Goal: Task Accomplishment & Management: Manage account settings

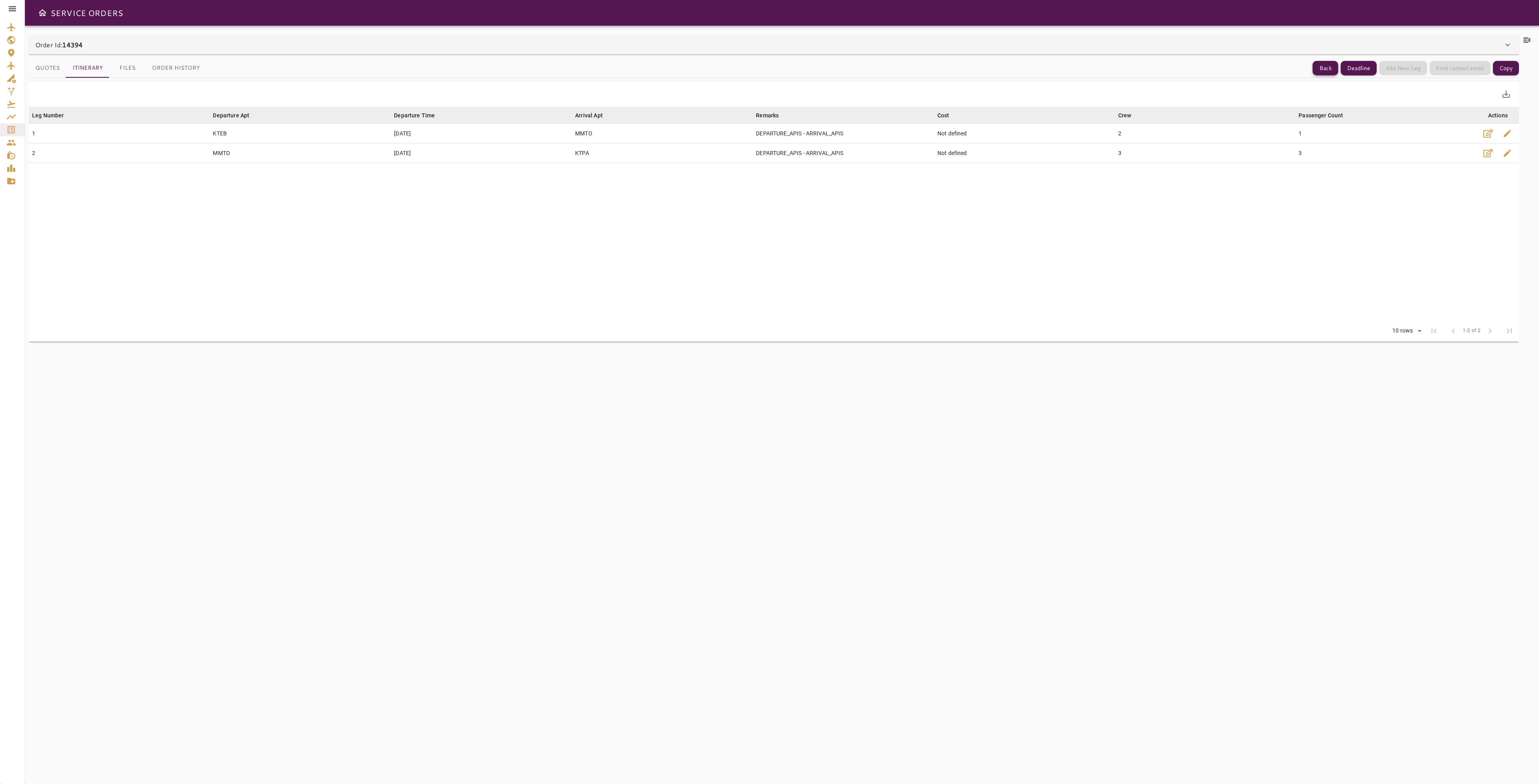
click at [1319, 69] on button "Back" at bounding box center [1325, 68] width 25 height 15
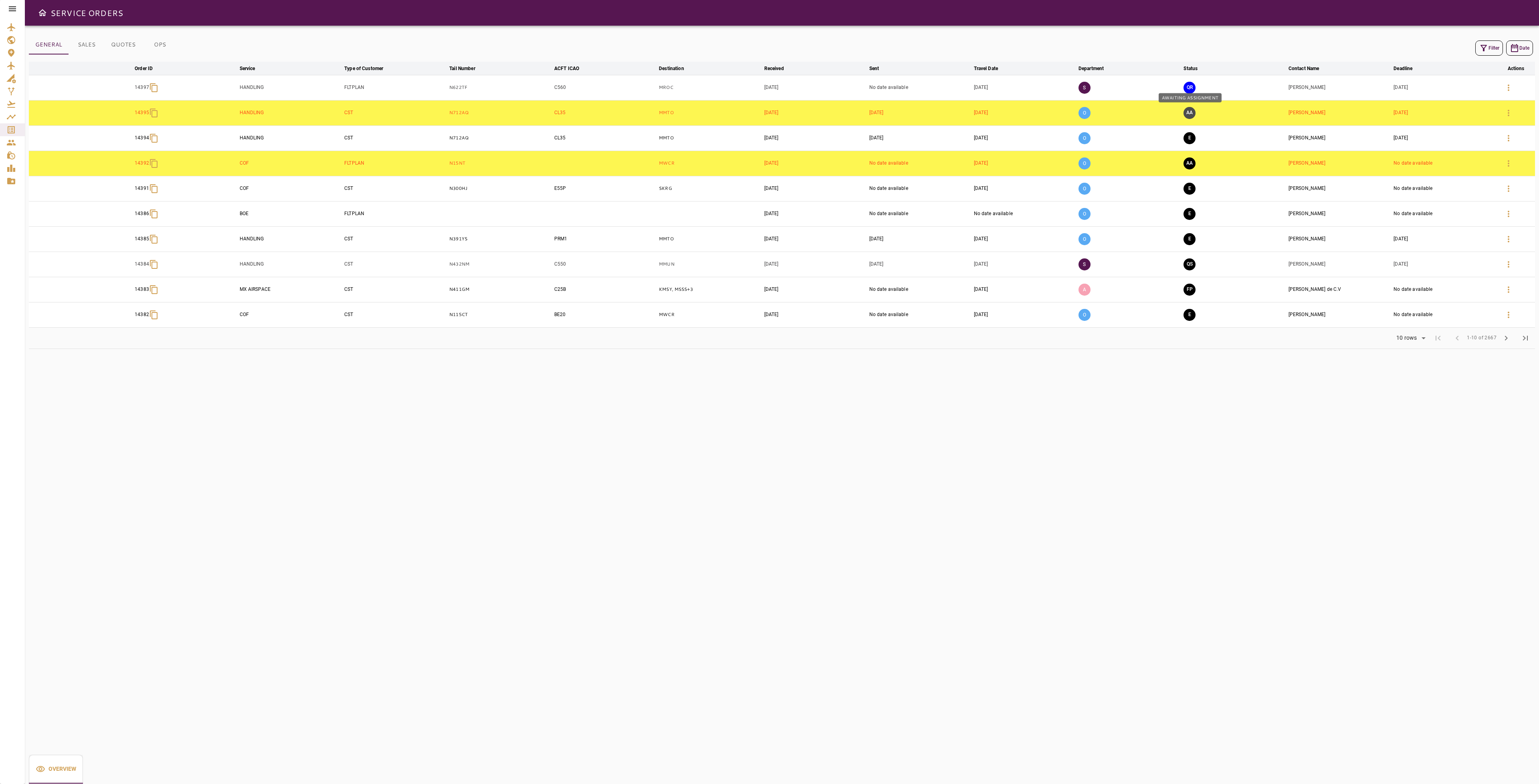
click at [1191, 111] on button "AA" at bounding box center [1189, 113] width 12 height 12
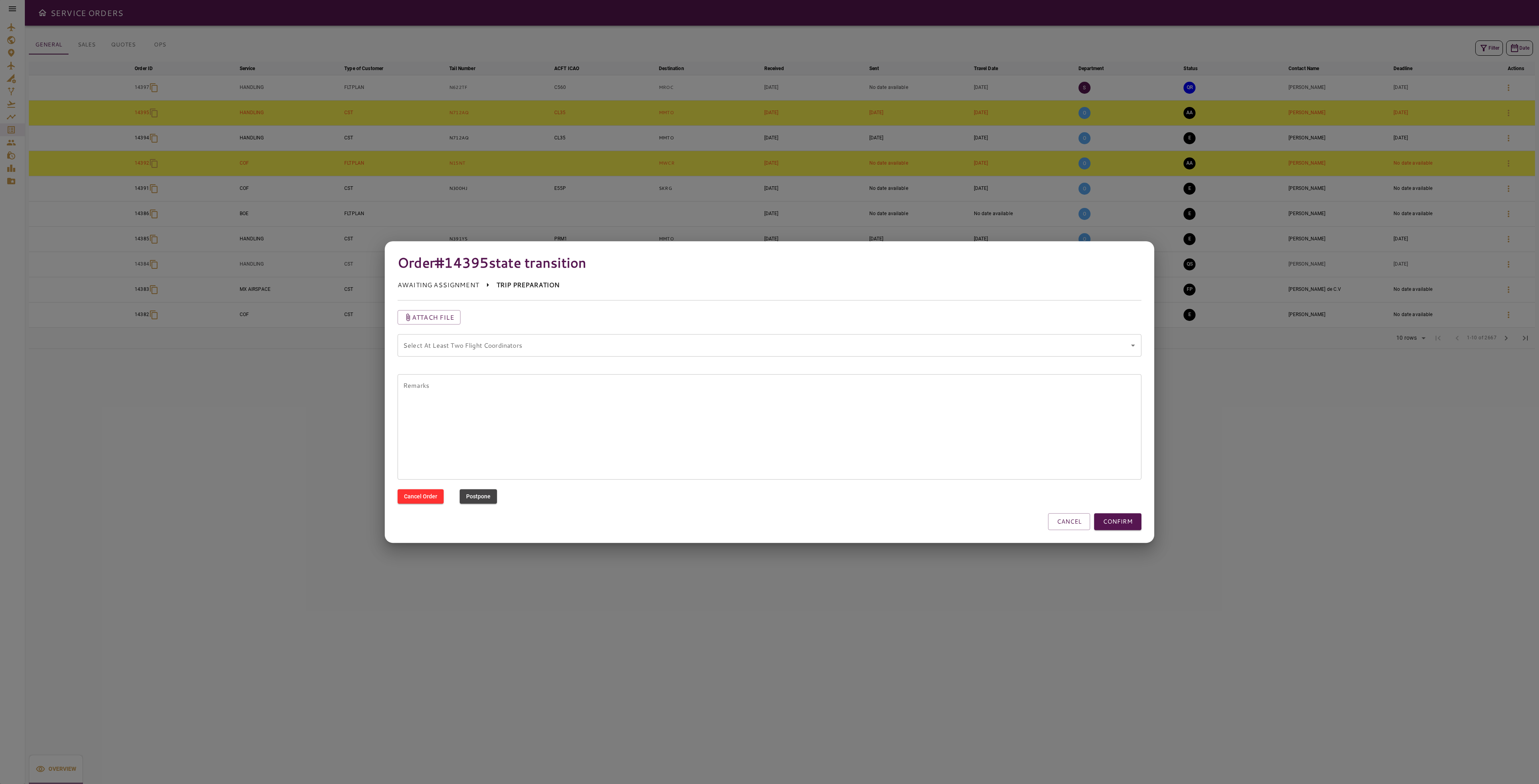
click at [637, 352] on coordinators "Select At Least Two Flight Coordinators" at bounding box center [763, 345] width 725 height 15
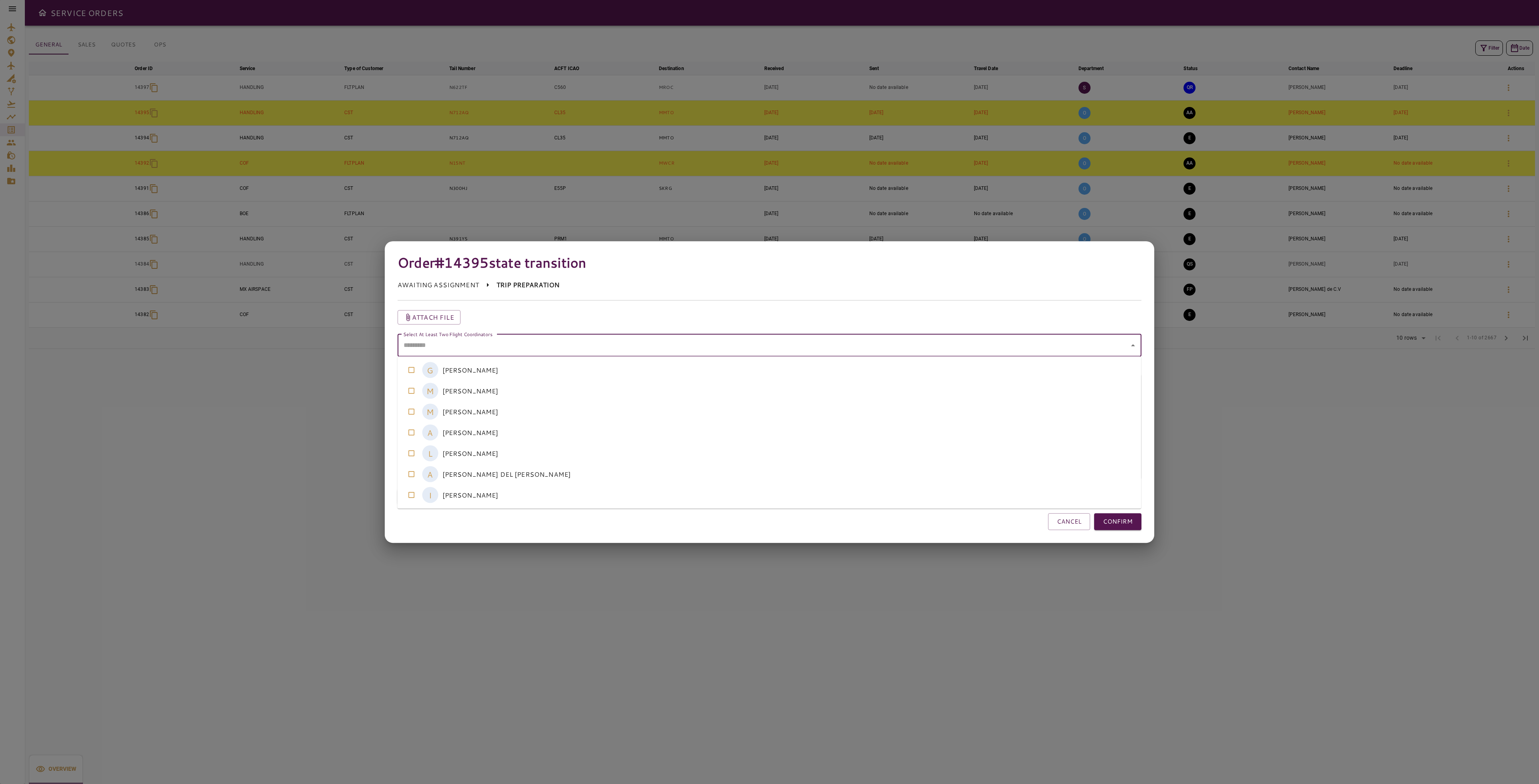
click at [528, 471] on coordinators-option-5 "A [PERSON_NAME] DEL [PERSON_NAME]" at bounding box center [770, 474] width 744 height 21
click at [499, 444] on coordinators-option-4 "L [PERSON_NAME]" at bounding box center [770, 453] width 744 height 21
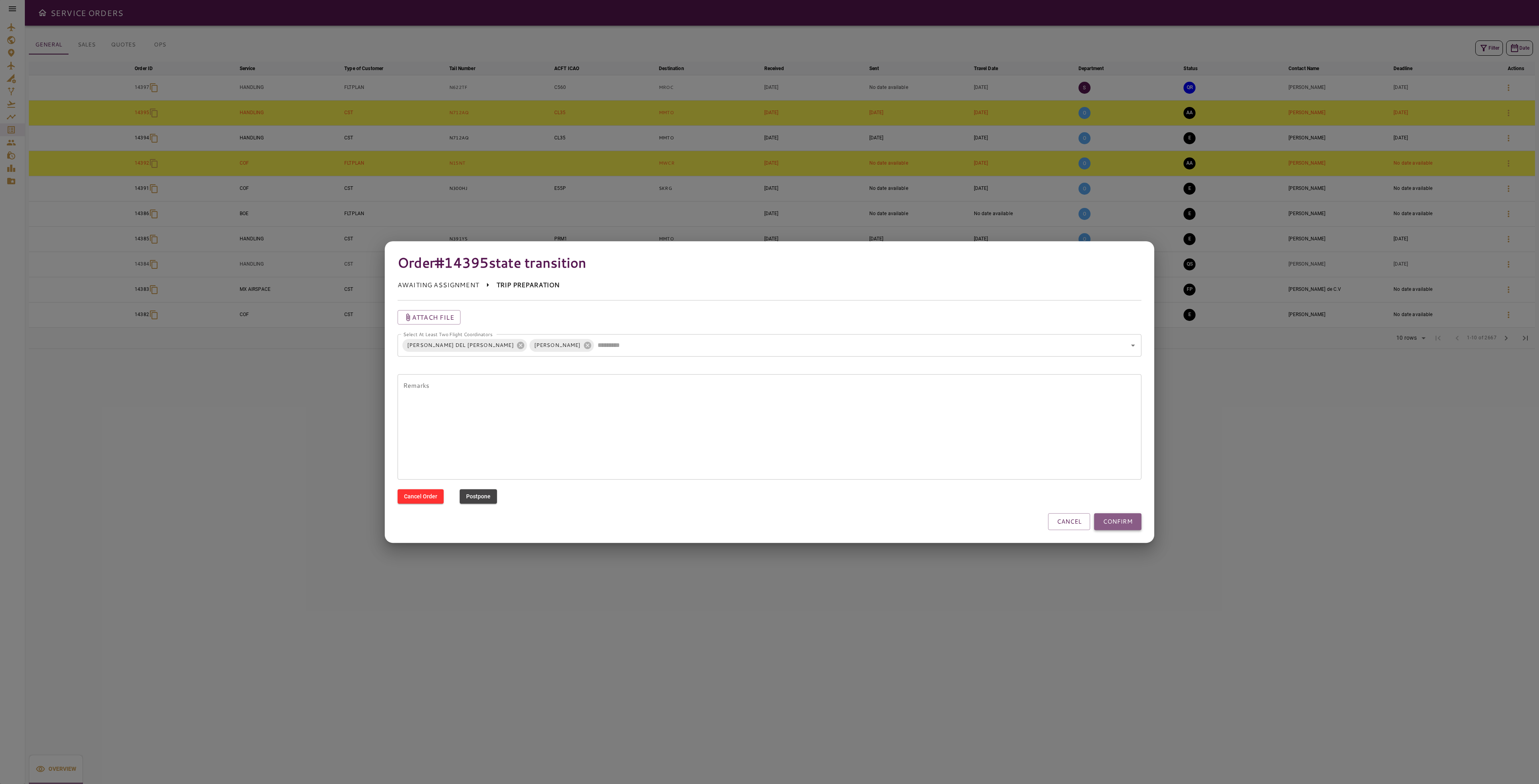
click at [1116, 526] on button "CONFIRM" at bounding box center [1118, 521] width 47 height 17
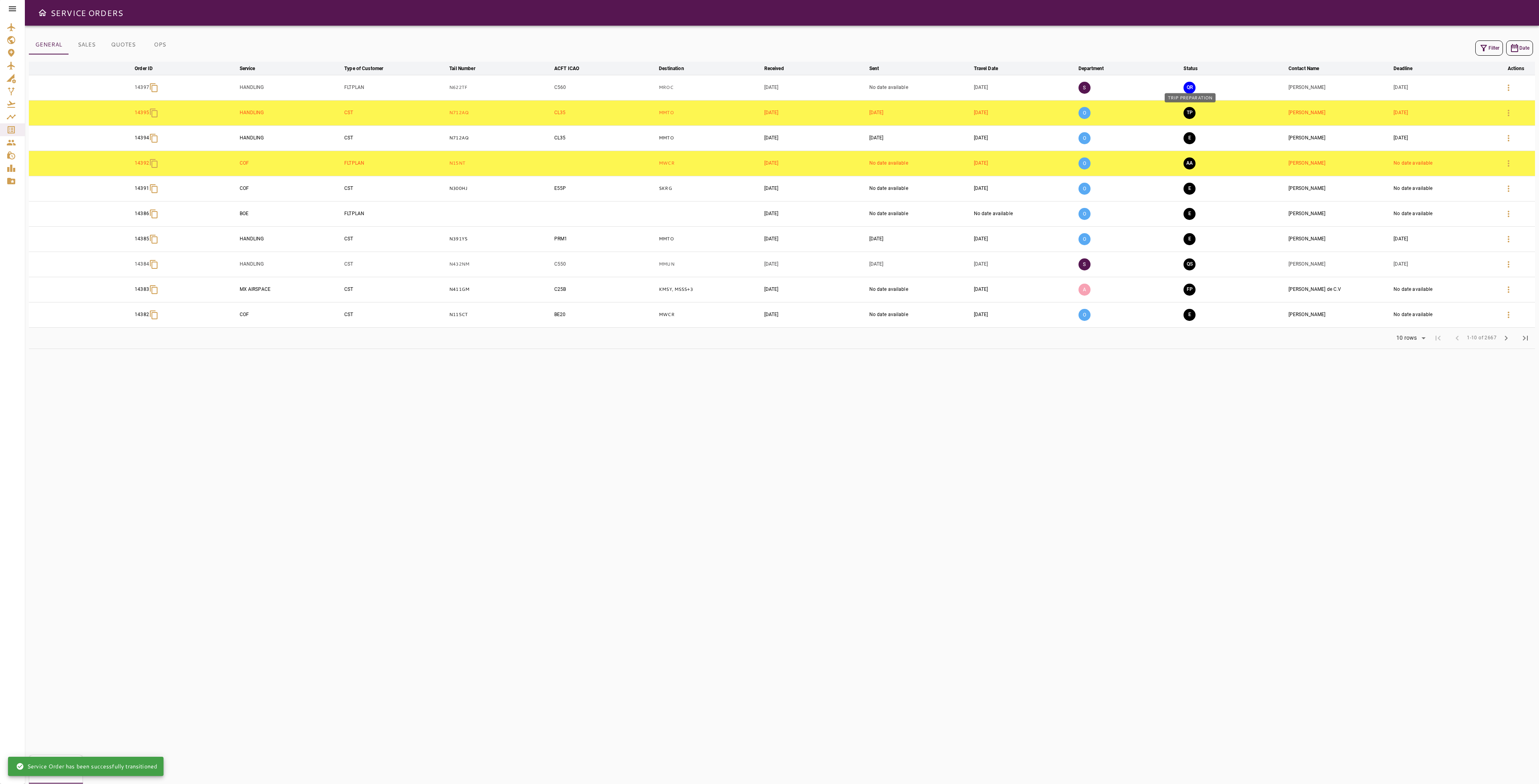
click at [1191, 113] on button "TP" at bounding box center [1189, 113] width 12 height 12
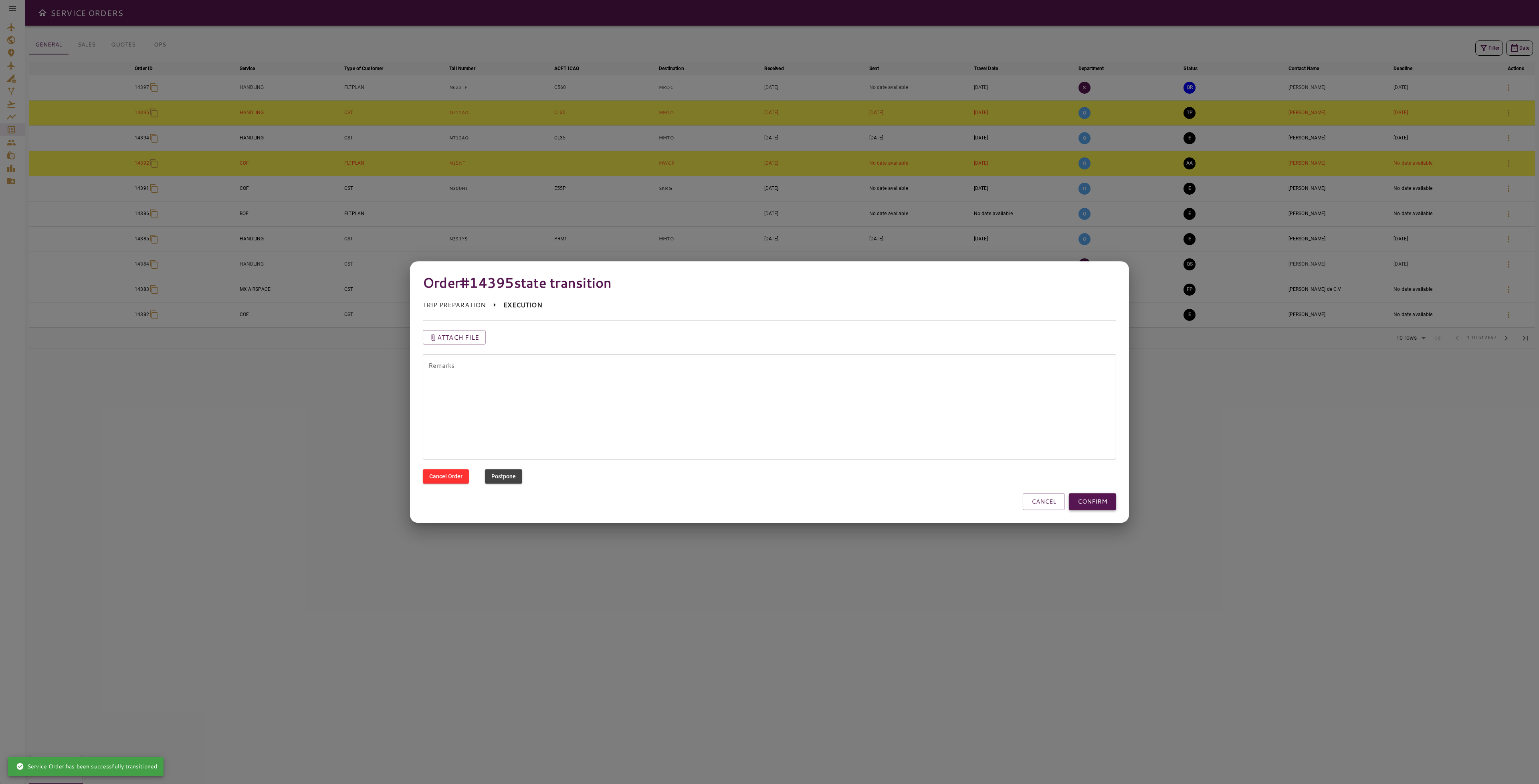
click at [1095, 502] on button "CONFIRM" at bounding box center [1092, 501] width 47 height 17
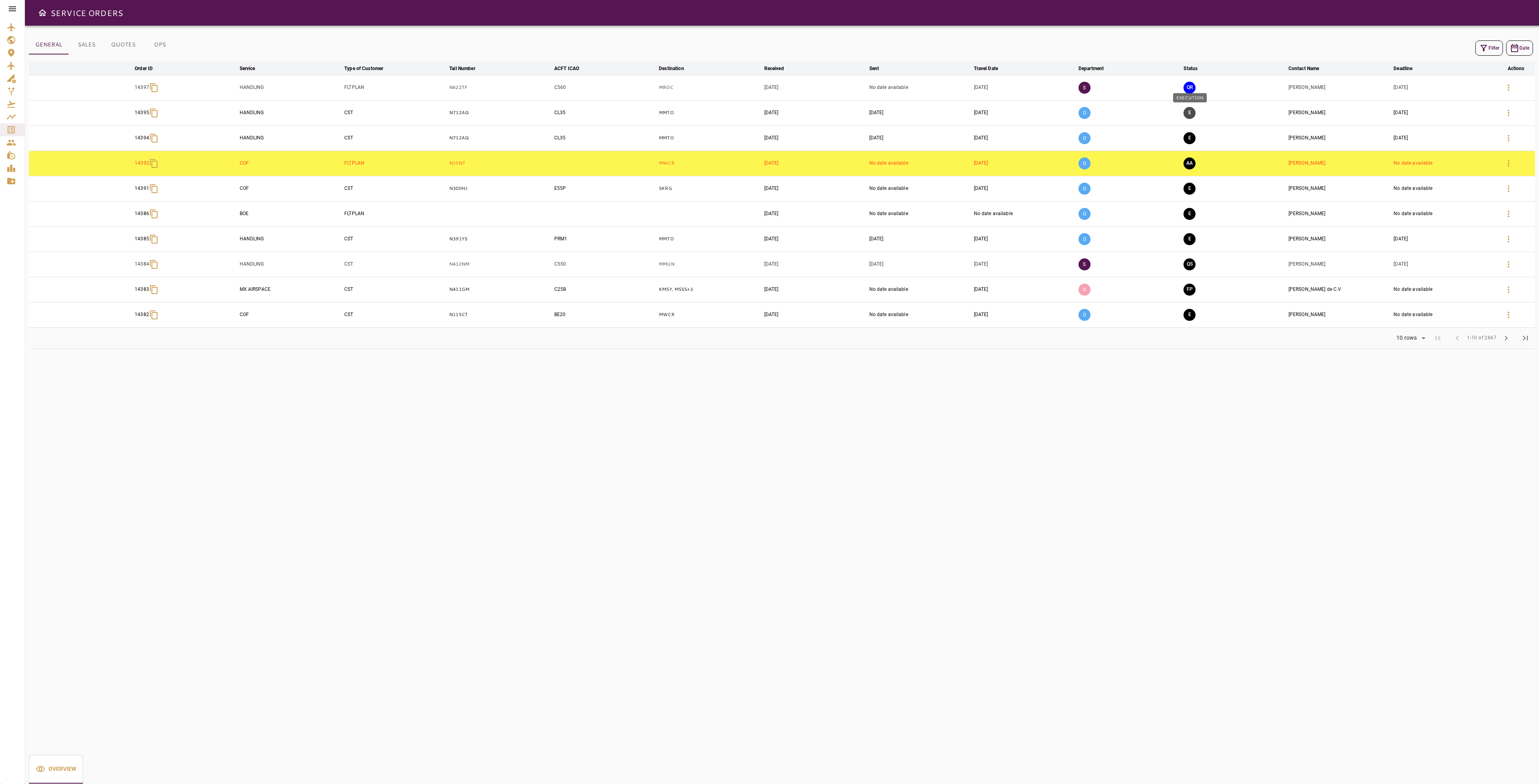
click at [1194, 113] on button "E" at bounding box center [1189, 113] width 12 height 12
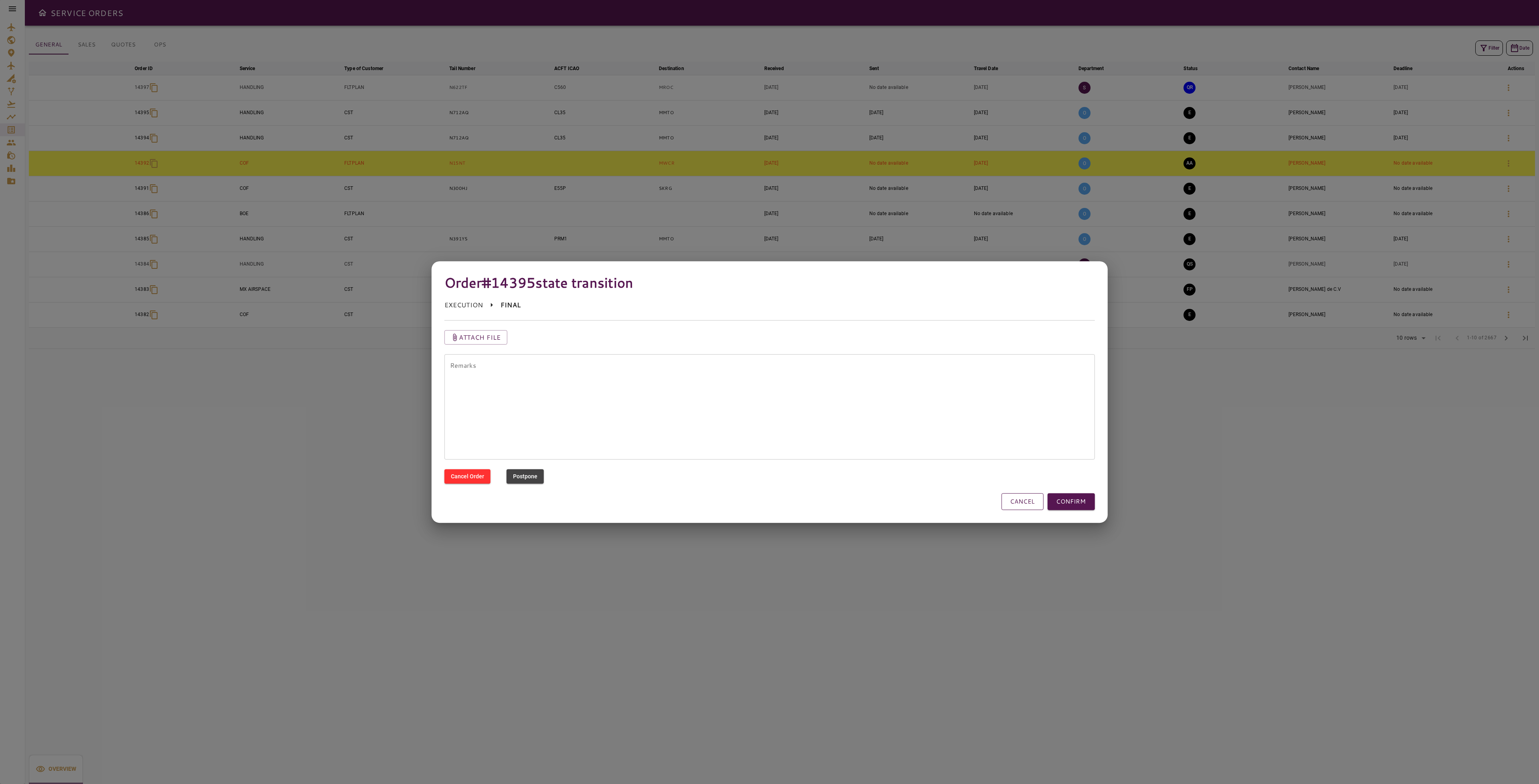
click at [1023, 499] on button "CANCEL" at bounding box center [1022, 501] width 42 height 17
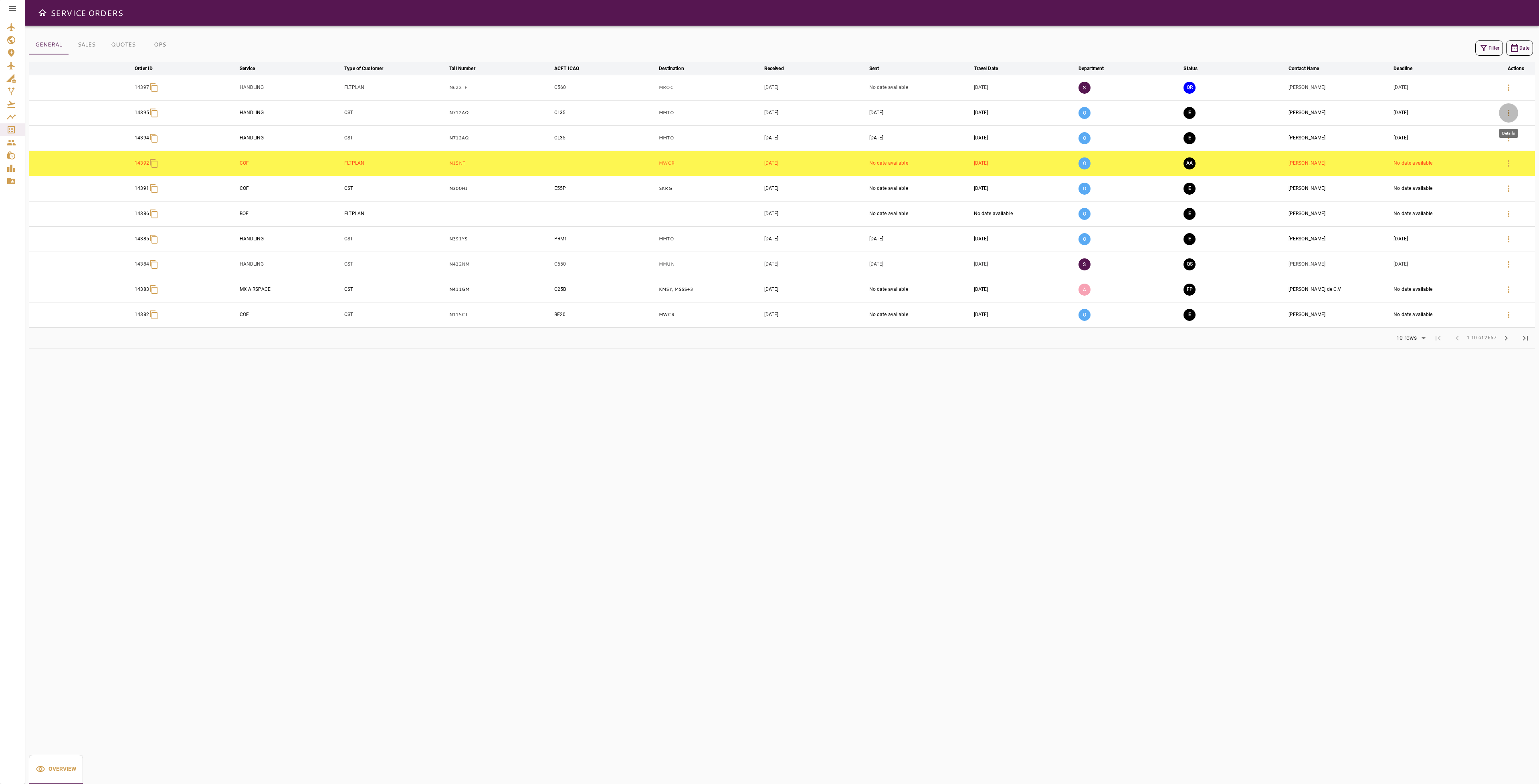
click at [1511, 121] on button "button" at bounding box center [1508, 113] width 19 height 19
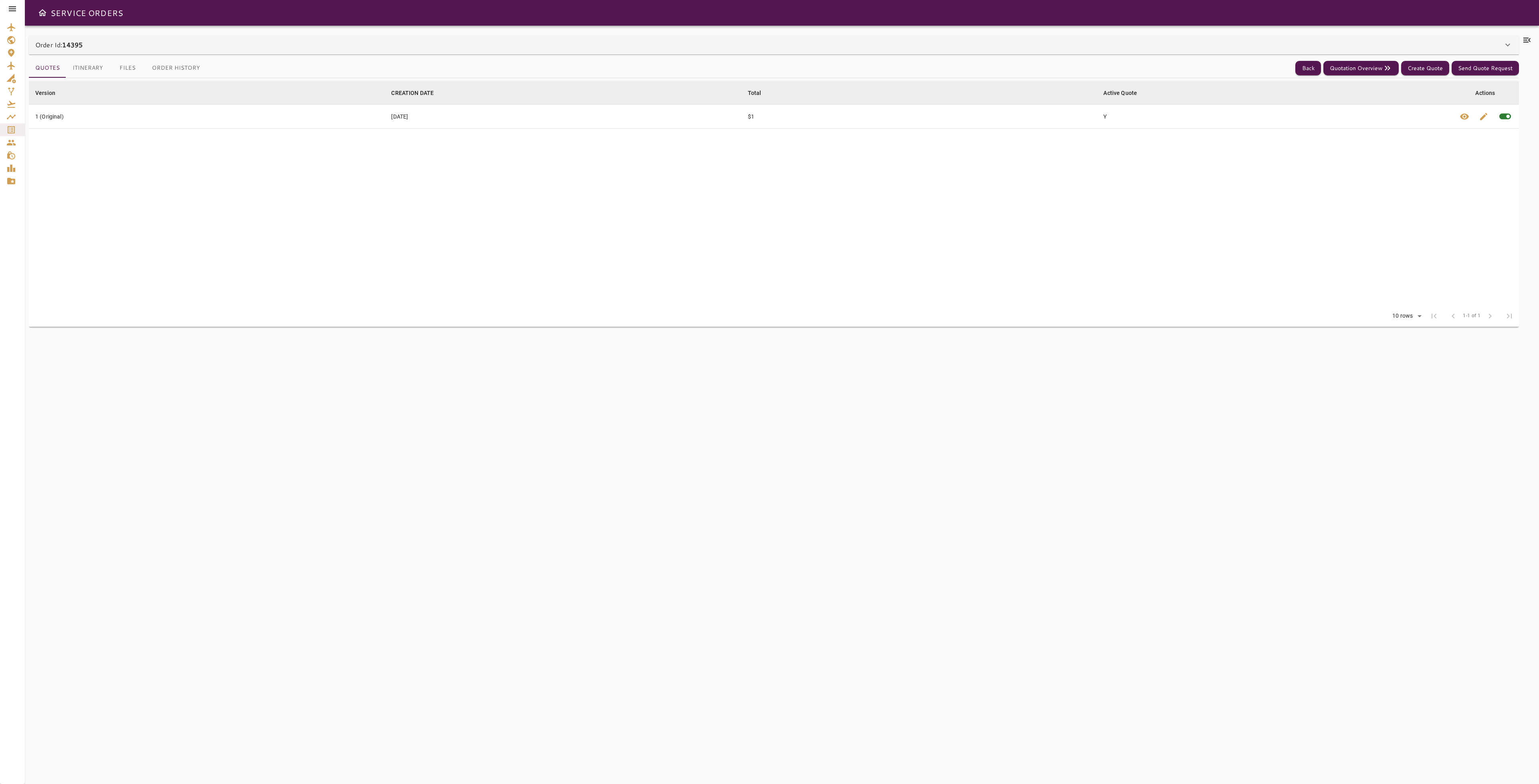
click at [93, 68] on button "Itinerary" at bounding box center [88, 68] width 44 height 19
